Goal: Task Accomplishment & Management: Manage account settings

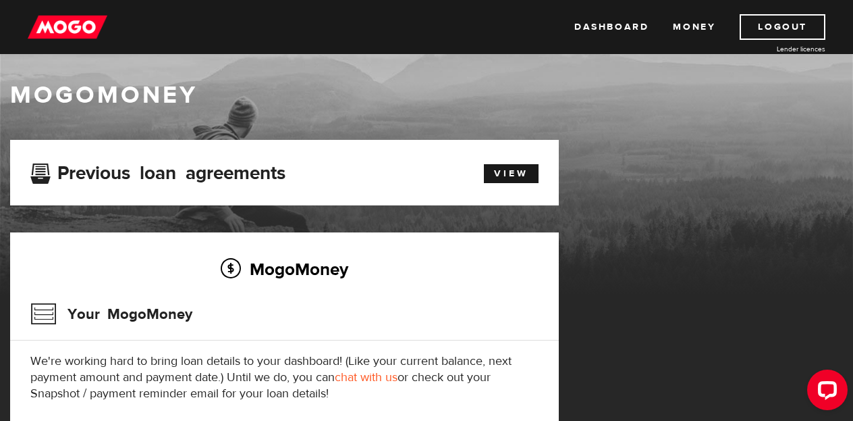
scroll to position [2, 0]
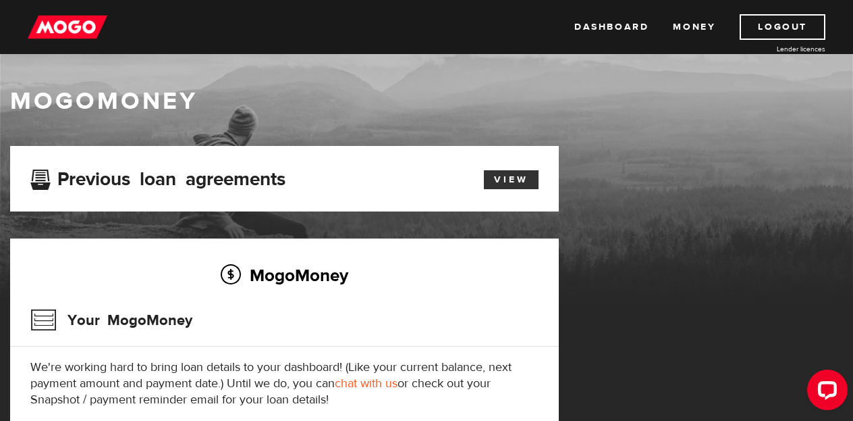
click at [508, 186] on link "View" at bounding box center [511, 179] width 55 height 19
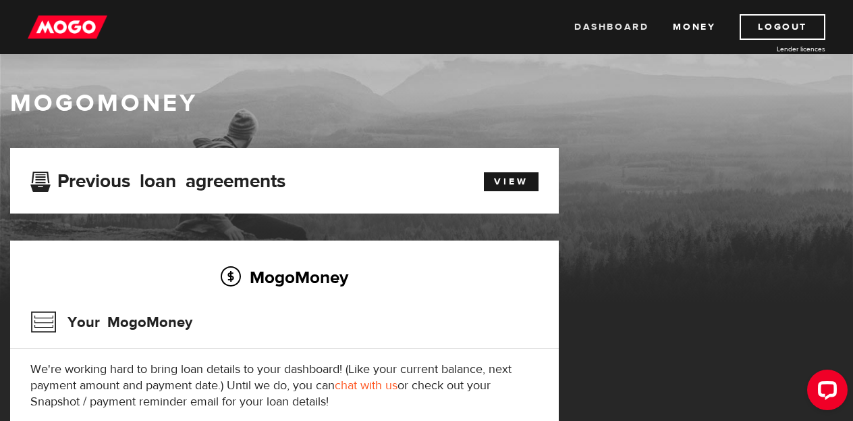
click at [613, 24] on link "Dashboard" at bounding box center [611, 27] width 74 height 26
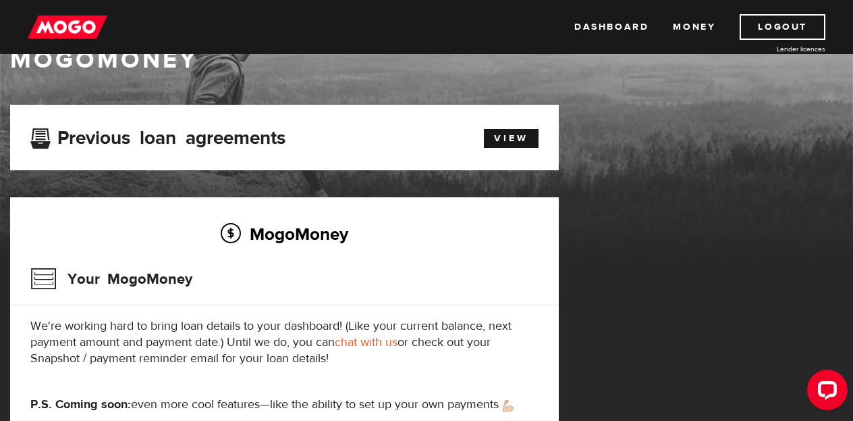
scroll to position [38, 0]
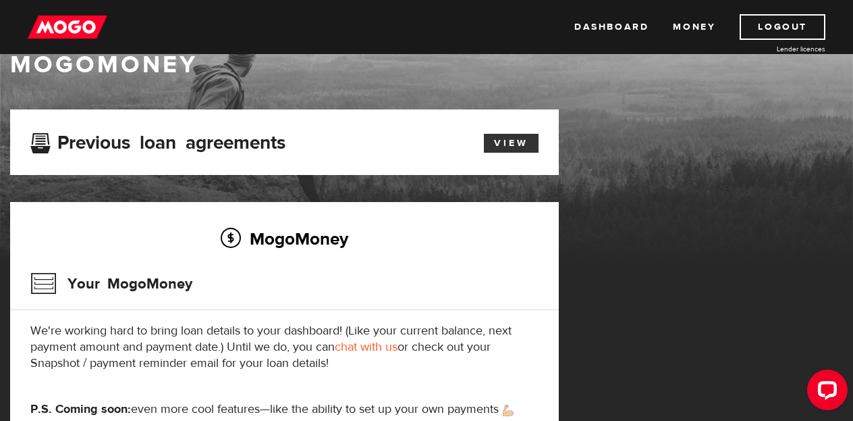
click at [516, 138] on link "View" at bounding box center [511, 143] width 55 height 19
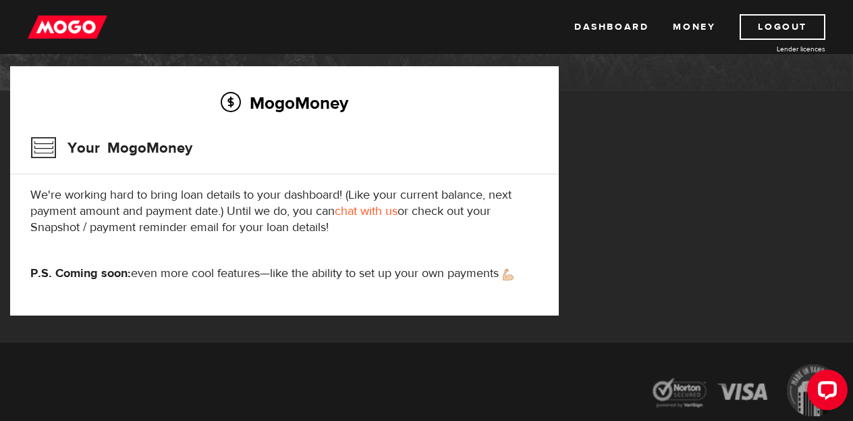
scroll to position [177, 0]
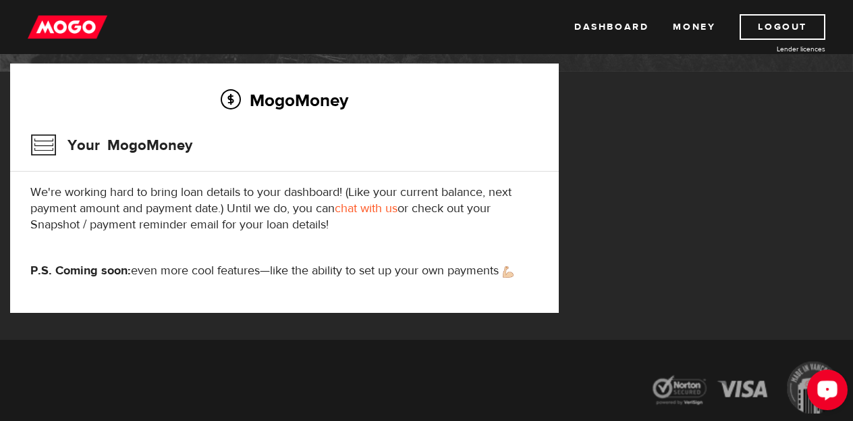
click at [832, 394] on div "Open LiveChat chat widget" at bounding box center [827, 388] width 23 height 23
click at [628, 22] on link "Dashboard" at bounding box center [611, 27] width 74 height 26
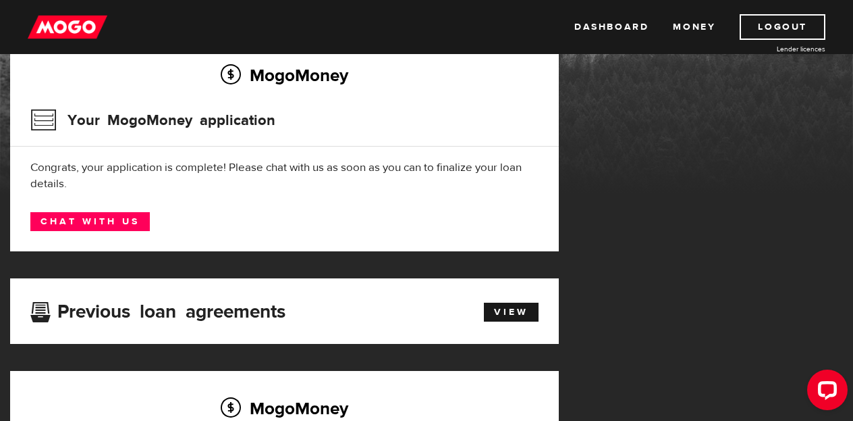
scroll to position [70, 0]
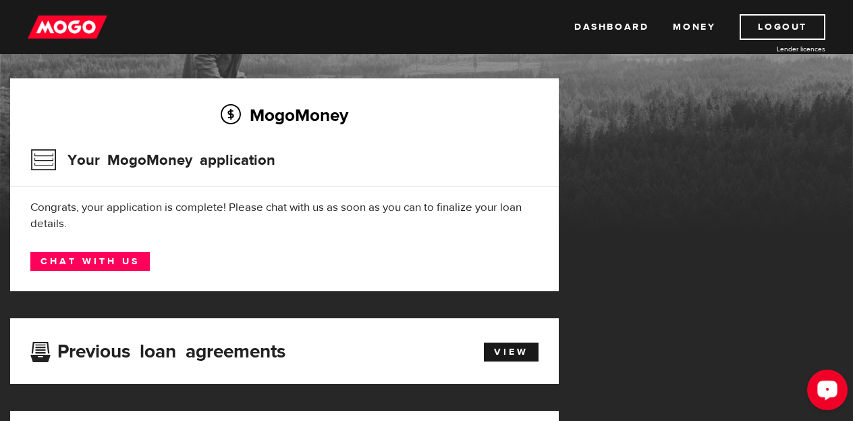
click at [823, 396] on div "Open LiveChat chat widget" at bounding box center [827, 388] width 23 height 23
click at [622, 32] on link "Dashboard" at bounding box center [611, 27] width 74 height 26
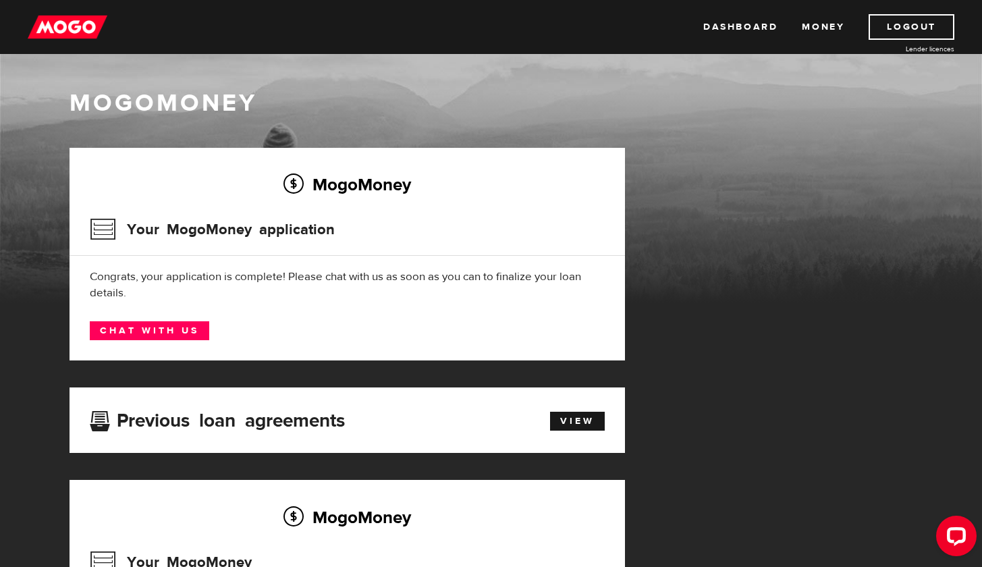
click at [604, 289] on div "Congrats, your application is complete! Please chat with us as soon as you can …" at bounding box center [347, 285] width 515 height 32
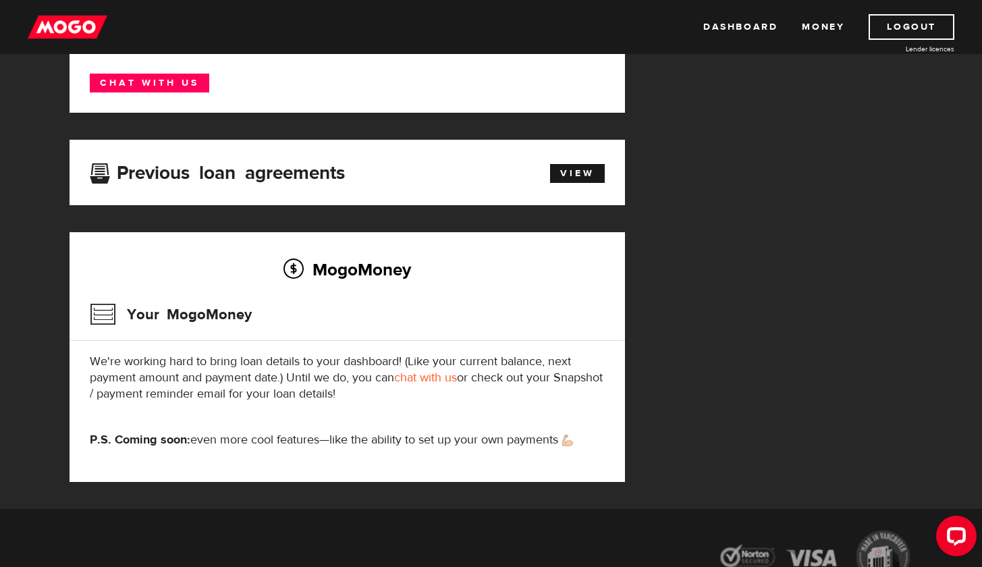
scroll to position [379, 0]
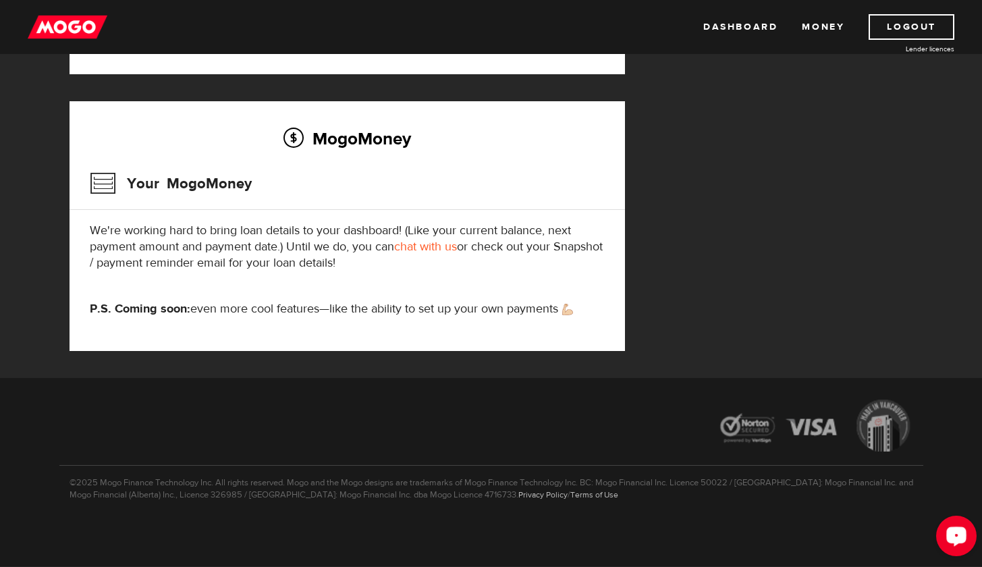
click at [959, 520] on button "Open LiveChat chat widget" at bounding box center [956, 536] width 41 height 41
click at [828, 180] on div "MogoMoney Your MogoMoney application Expired Your MogoMoney credit decision has…" at bounding box center [491, 73] width 864 height 609
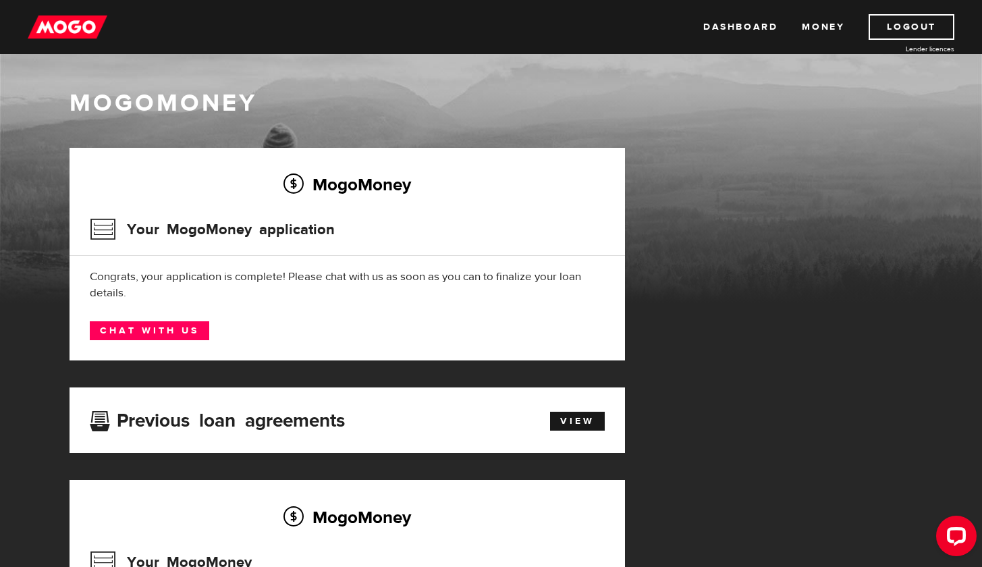
scroll to position [0, 0]
click at [744, 34] on link "Dashboard" at bounding box center [740, 27] width 74 height 26
